Goal: Transaction & Acquisition: Download file/media

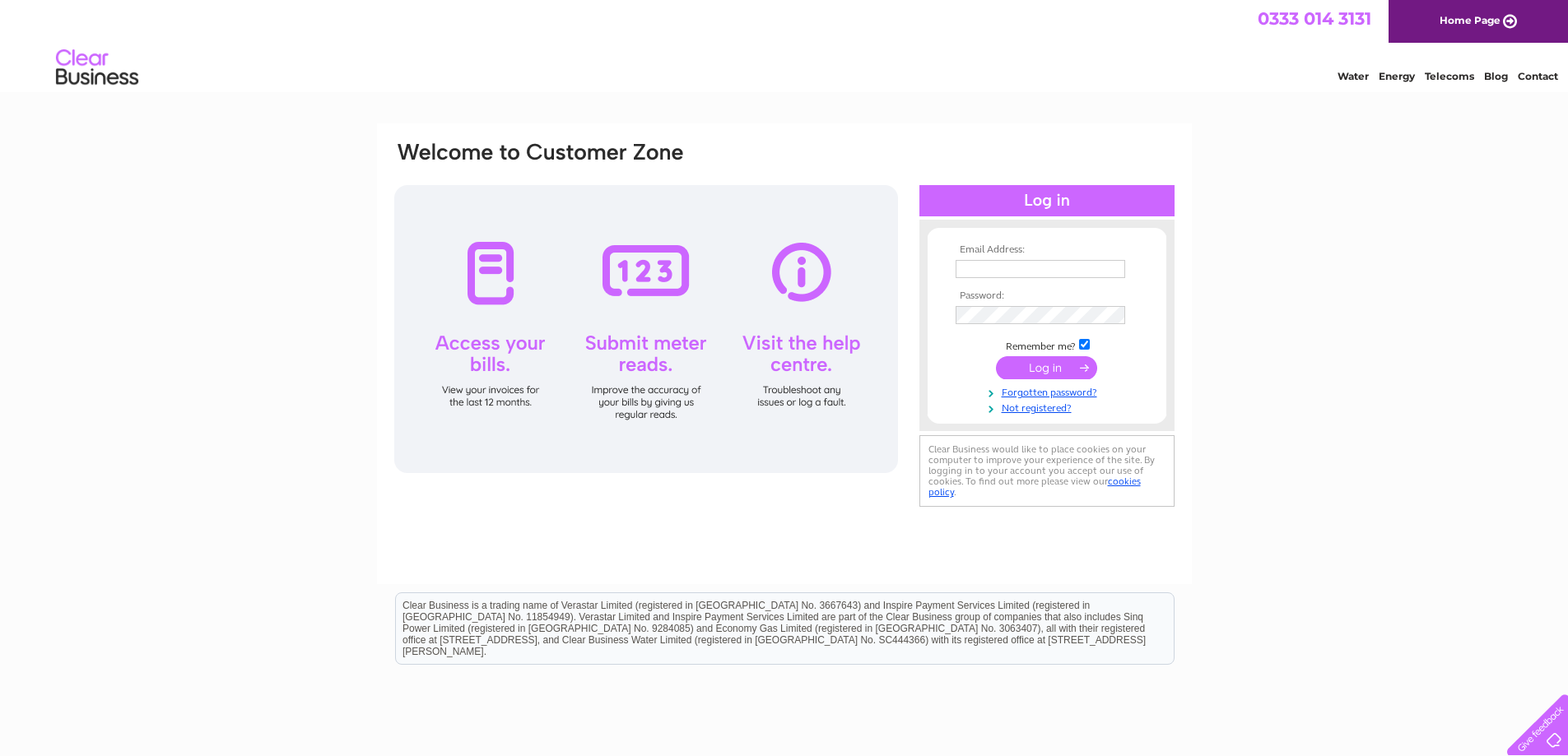
type input "lcaviel@tiscali.co.uk"
click at [1050, 372] on input "submit" at bounding box center [1046, 368] width 101 height 23
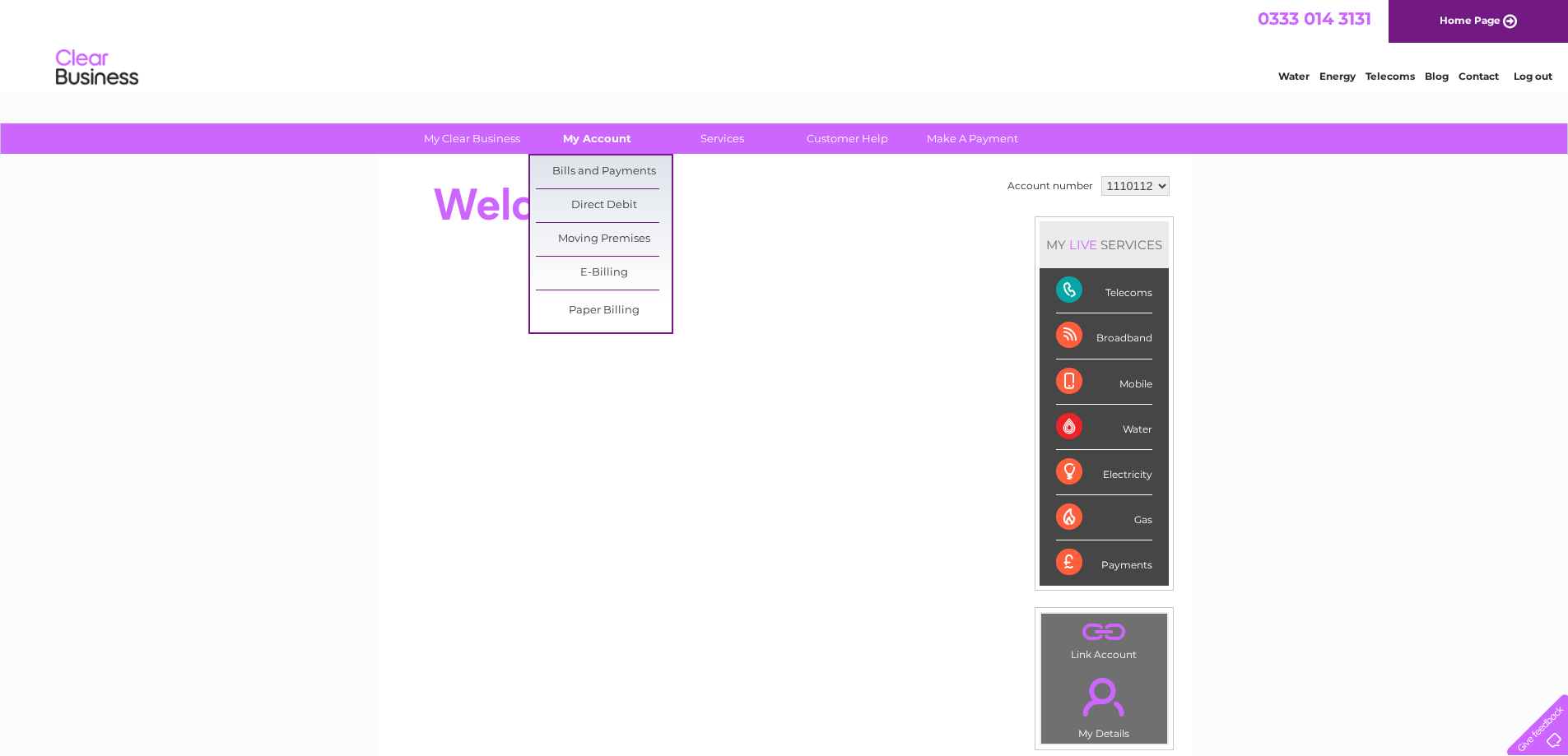
click at [616, 138] on link "My Account" at bounding box center [597, 138] width 136 height 30
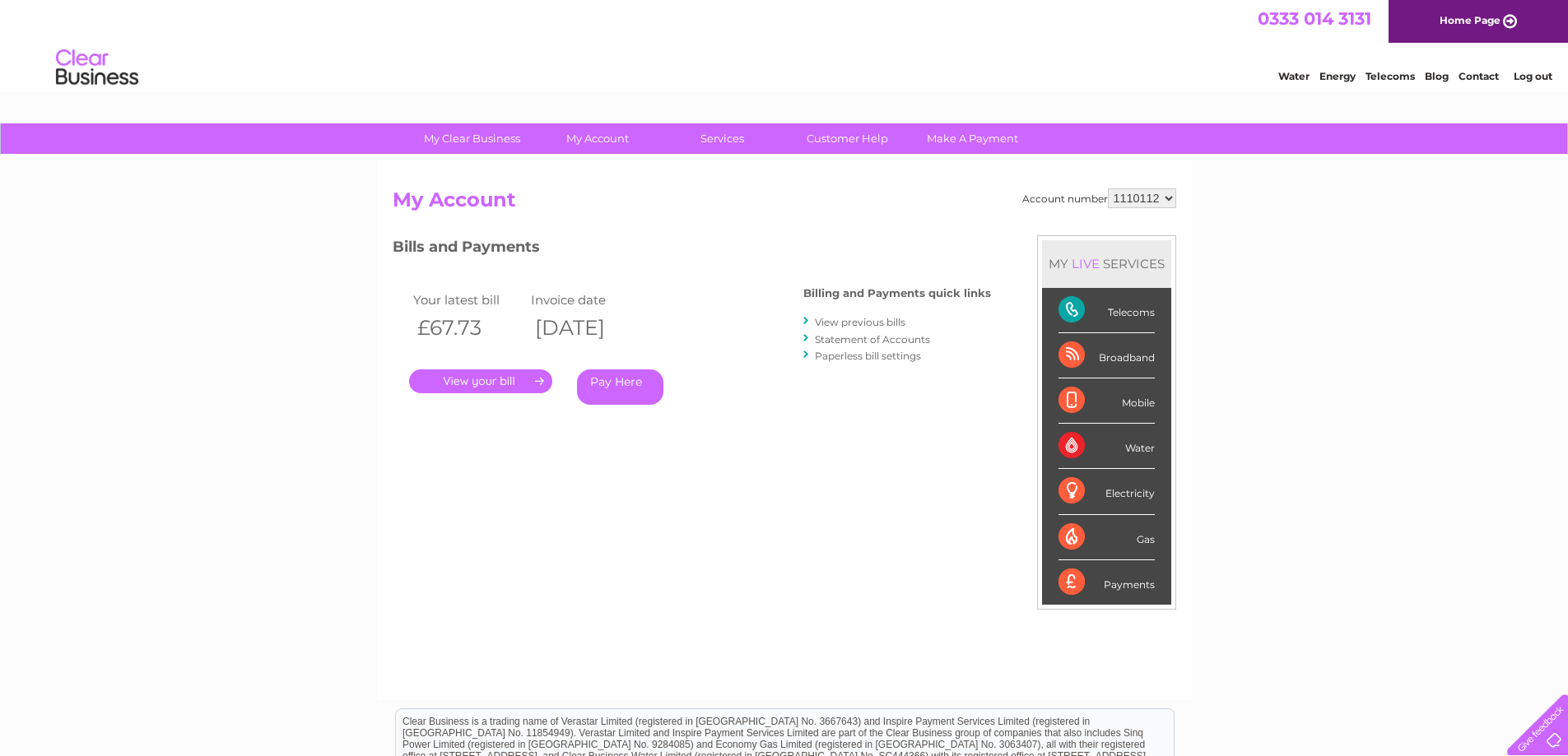
click at [860, 324] on link "View previous bills" at bounding box center [860, 322] width 91 height 12
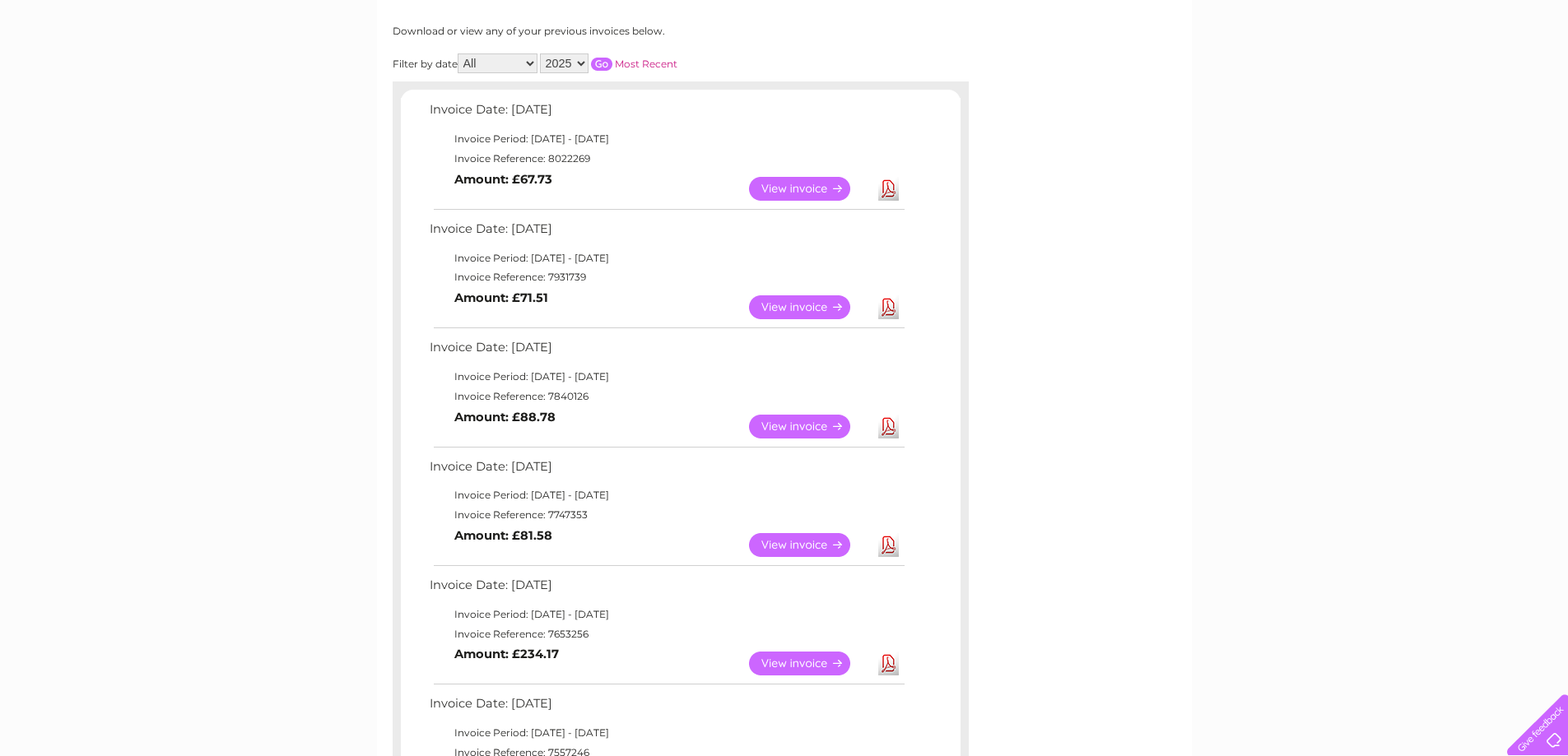
scroll to position [247, 0]
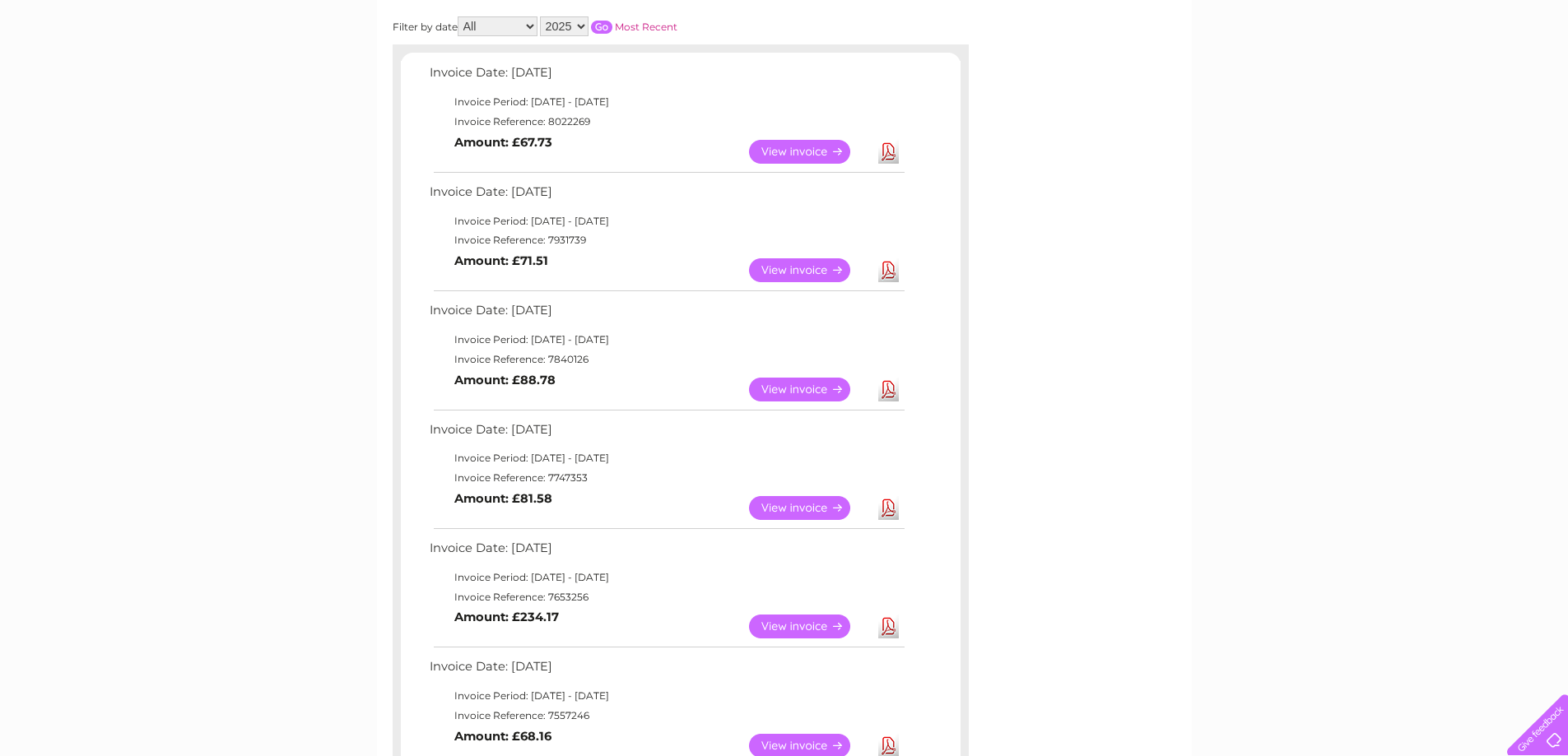
click at [892, 510] on link "Download" at bounding box center [888, 507] width 21 height 24
click at [892, 389] on link "Download" at bounding box center [888, 390] width 21 height 24
click at [892, 275] on link "Download" at bounding box center [888, 270] width 21 height 24
click at [886, 392] on link "Download" at bounding box center [888, 390] width 21 height 24
click at [894, 505] on link "Download" at bounding box center [888, 507] width 21 height 24
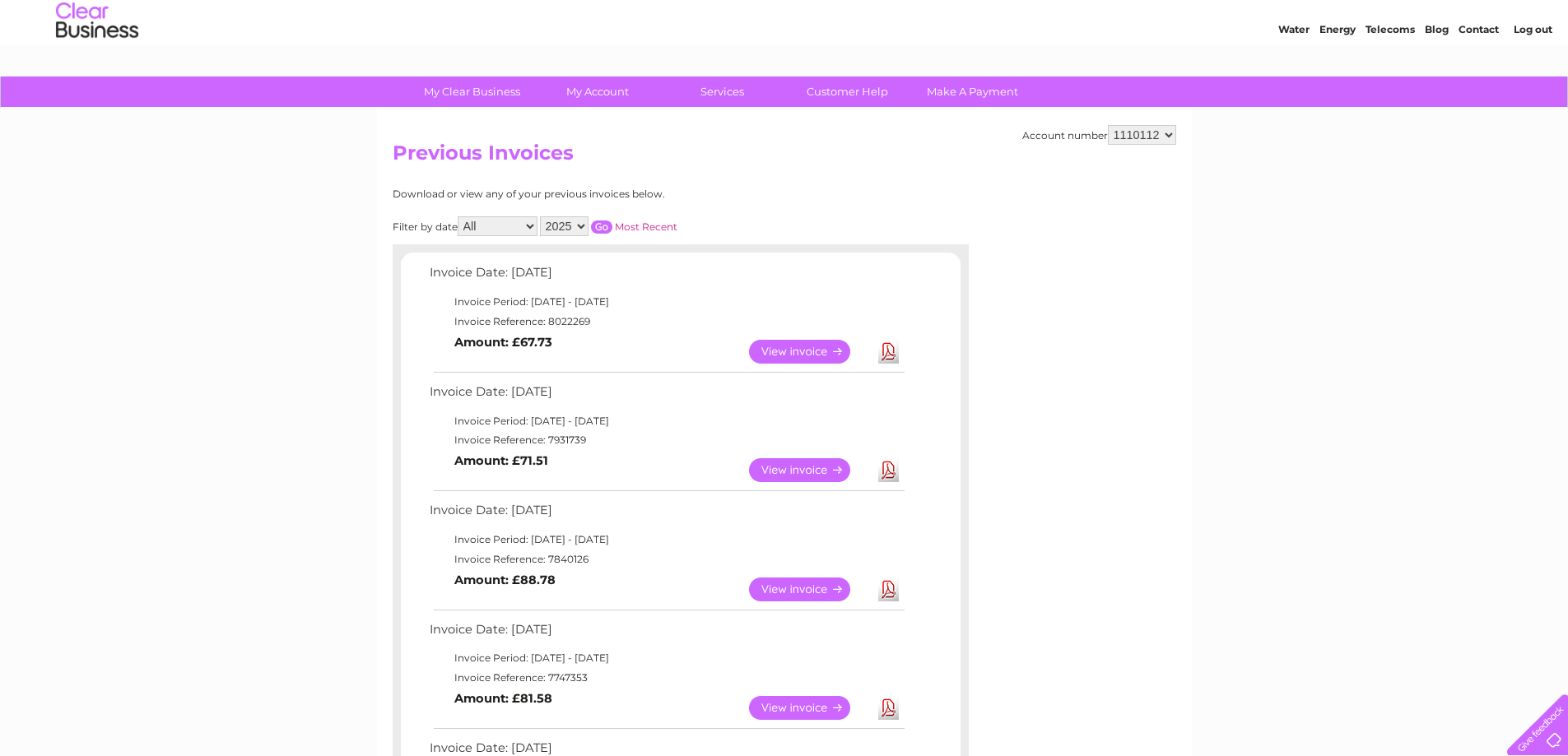
scroll to position [0, 0]
